Goal: Information Seeking & Learning: Learn about a topic

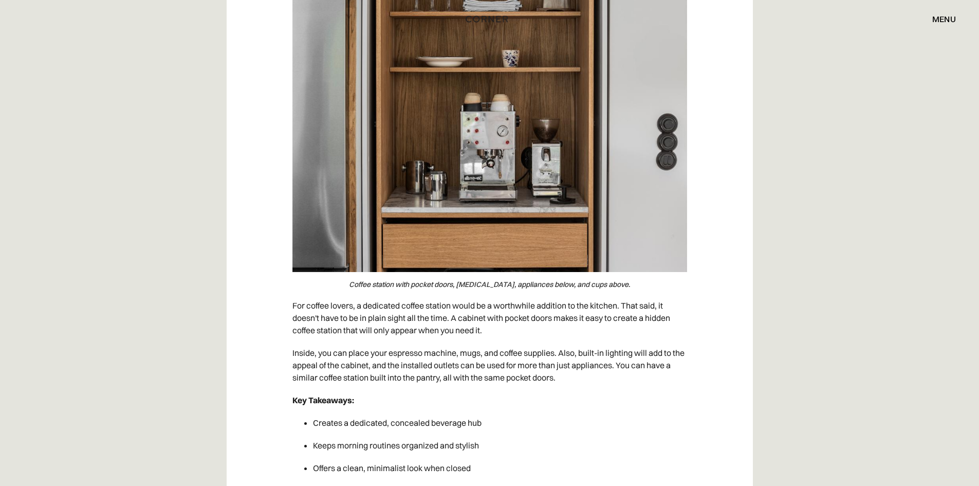
scroll to position [2672, 0]
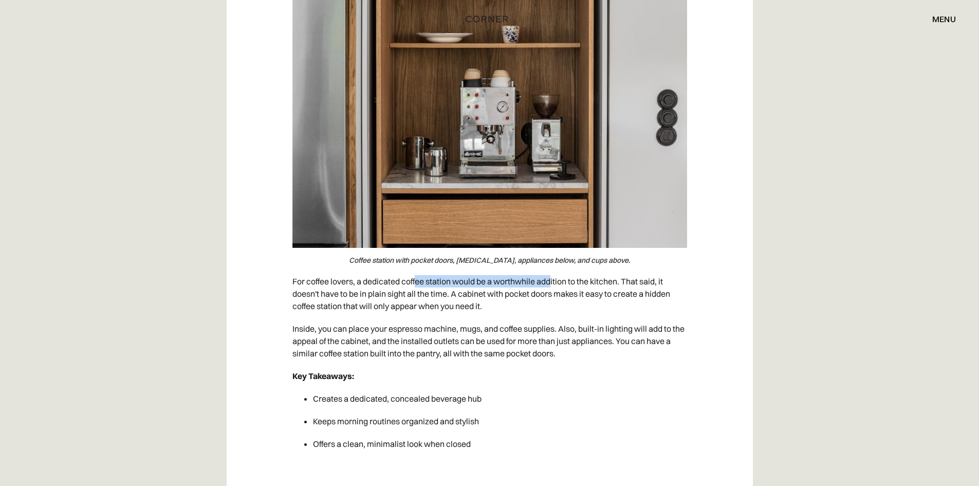
drag, startPoint x: 423, startPoint y: 268, endPoint x: 552, endPoint y: 265, distance: 129.0
click at [552, 270] on p "For coffee lovers, a dedicated coffee station would be a worthwhile addition to…" at bounding box center [489, 293] width 395 height 47
drag, startPoint x: 566, startPoint y: 269, endPoint x: 602, endPoint y: 269, distance: 36.0
click at [602, 270] on p "For coffee lovers, a dedicated coffee station would be a worthwhile addition to…" at bounding box center [489, 293] width 395 height 47
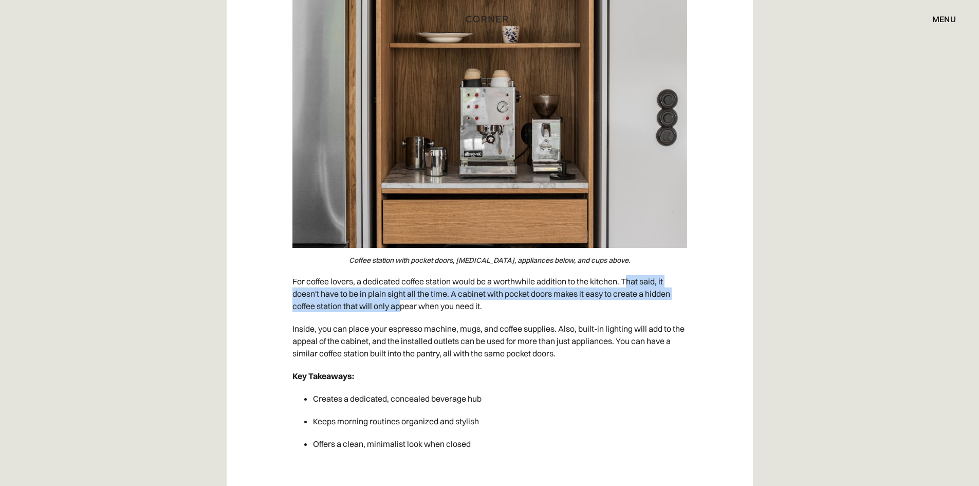
drag, startPoint x: 634, startPoint y: 269, endPoint x: 405, endPoint y: 306, distance: 232.1
click at [402, 302] on p "For coffee lovers, a dedicated coffee station would be a worthwhile addition to…" at bounding box center [489, 293] width 395 height 47
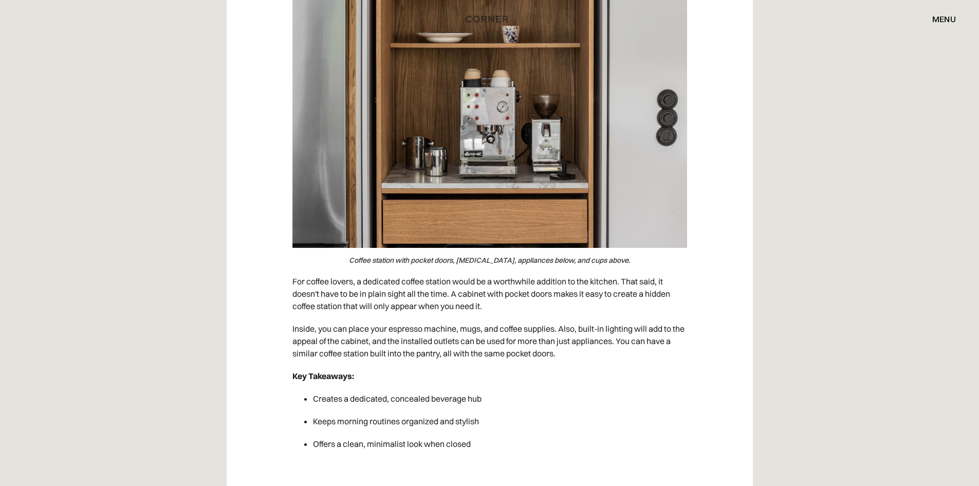
click at [419, 317] on p "Inside, you can place your espresso machine, mugs, and coffee supplies. Also, b…" at bounding box center [489, 340] width 395 height 47
drag, startPoint x: 422, startPoint y: 385, endPoint x: 453, endPoint y: 385, distance: 30.3
click at [453, 387] on li "Creates a dedicated, concealed beverage hub" at bounding box center [500, 398] width 374 height 23
drag, startPoint x: 324, startPoint y: 405, endPoint x: 404, endPoint y: 407, distance: 79.7
click at [402, 410] on li "Keeps morning routines organized and stylish" at bounding box center [500, 421] width 374 height 23
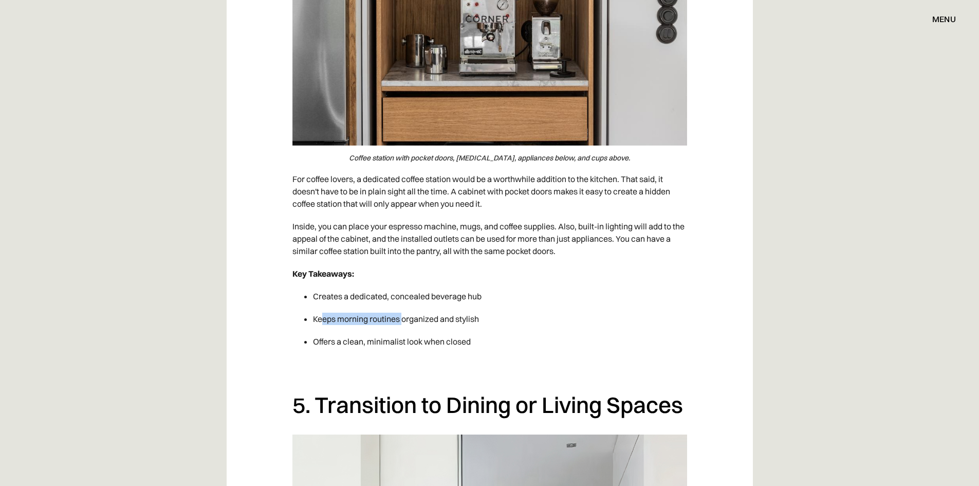
scroll to position [2775, 0]
drag, startPoint x: 330, startPoint y: 323, endPoint x: 411, endPoint y: 327, distance: 80.3
click at [396, 329] on li "Offers a clean, minimalist look when closed" at bounding box center [500, 340] width 374 height 23
click at [424, 329] on li "Offers a clean, minimalist look when closed" at bounding box center [500, 340] width 374 height 23
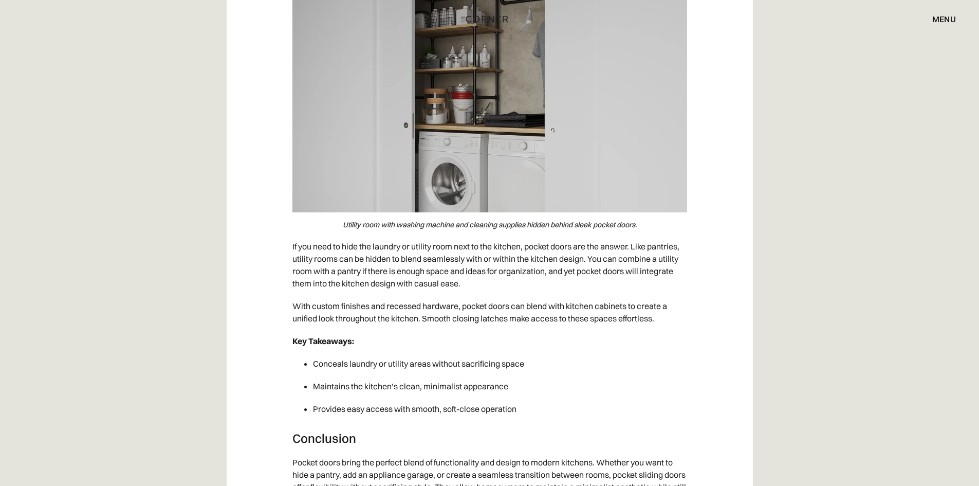
scroll to position [6217, 0]
